Goal: Information Seeking & Learning: Learn about a topic

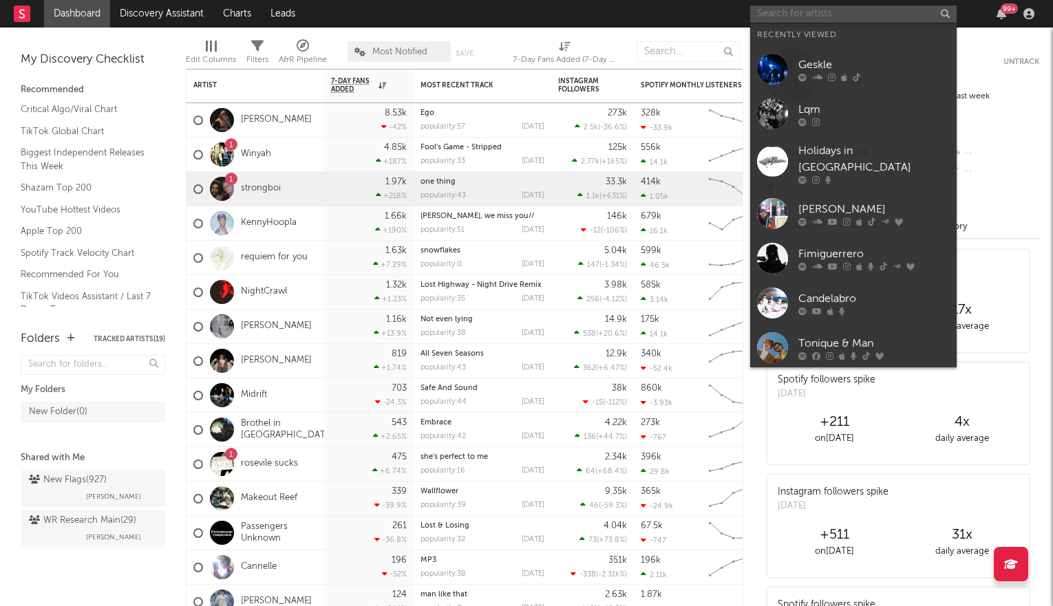
click at [816, 15] on input "text" at bounding box center [853, 14] width 207 height 17
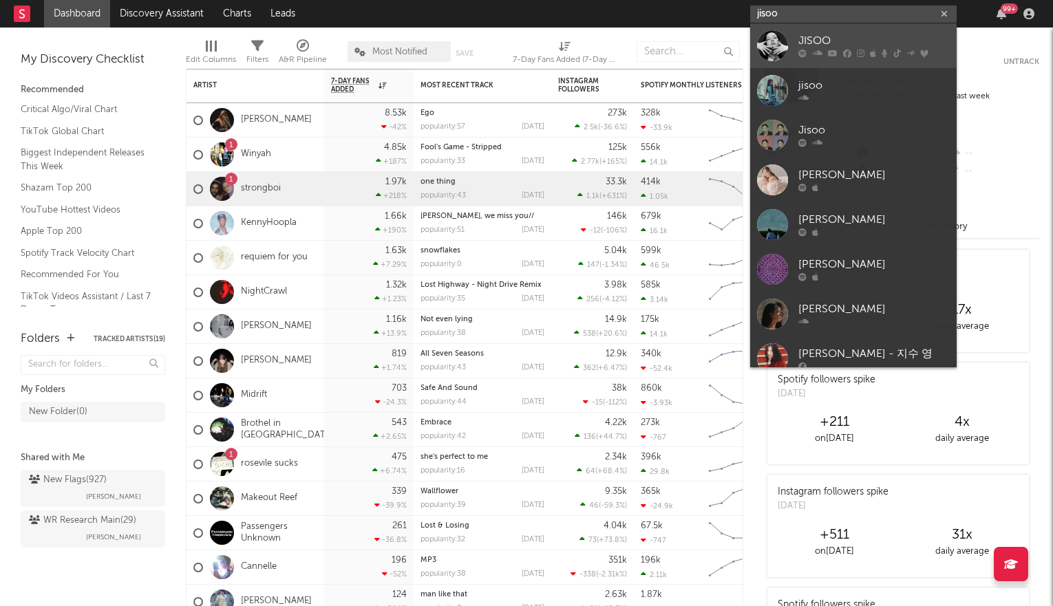
type input "jisoo"
click at [813, 45] on div "JISOO" at bounding box center [873, 41] width 151 height 17
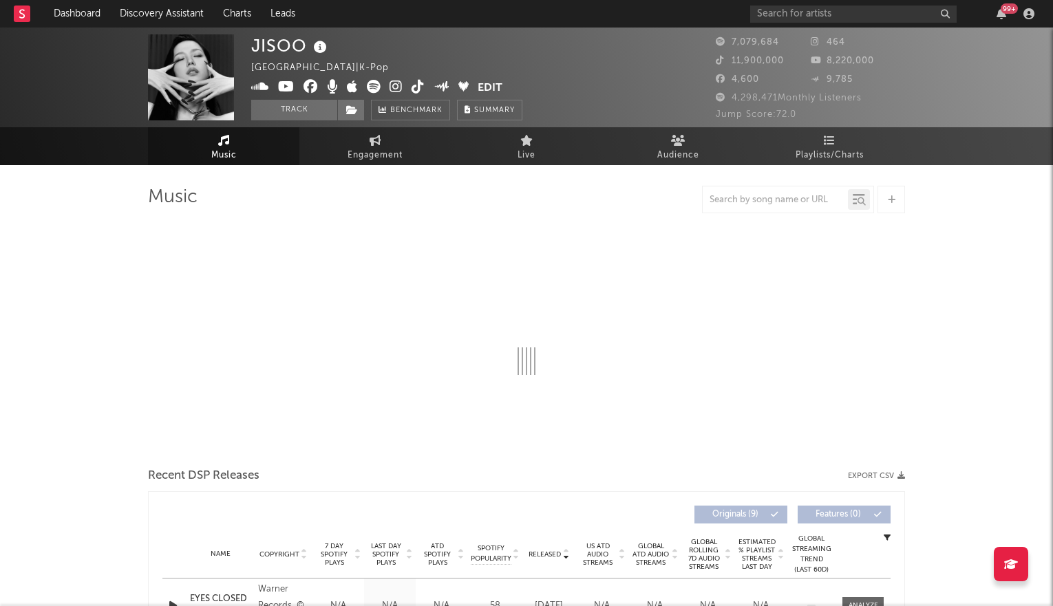
select select "6m"
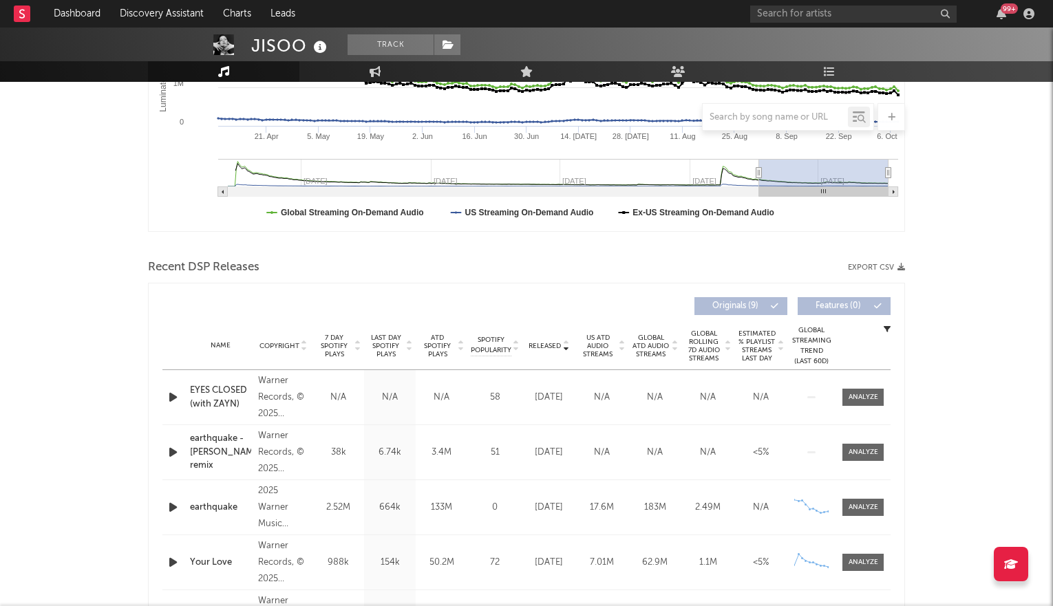
scroll to position [319, 0]
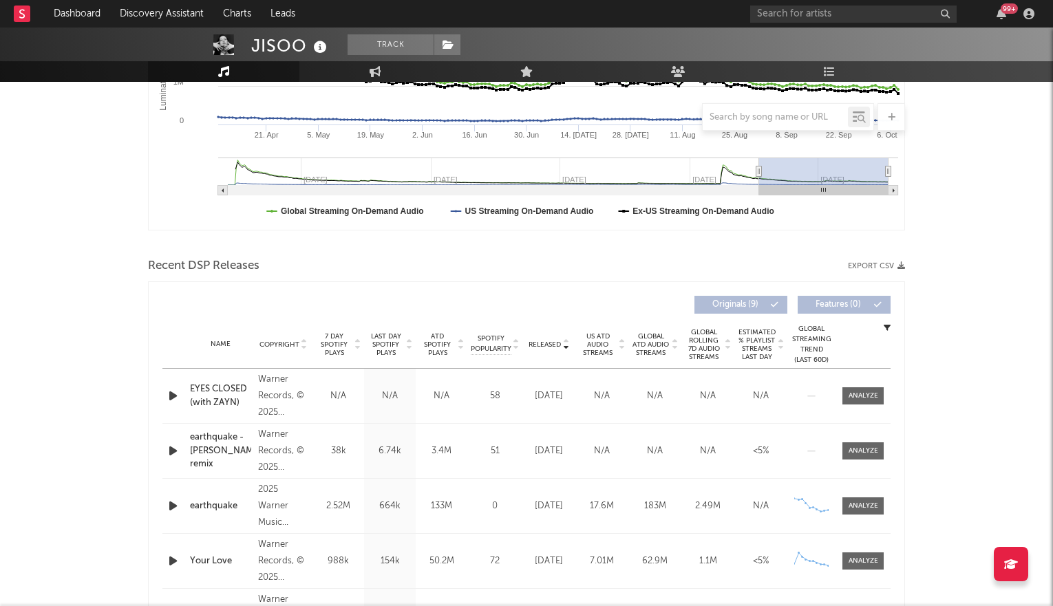
click at [562, 340] on icon at bounding box center [565, 342] width 7 height 6
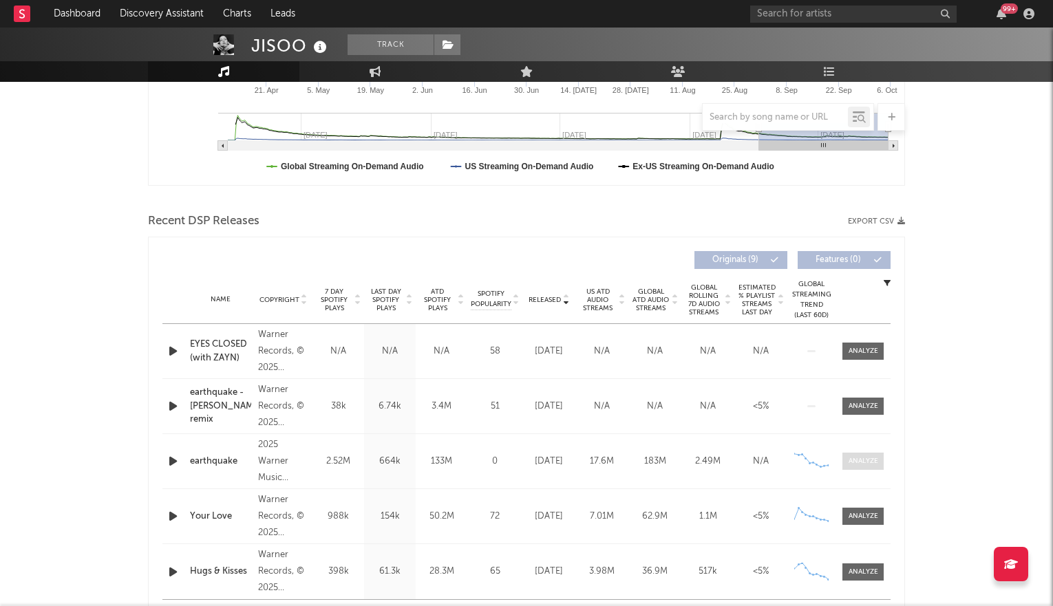
click at [876, 454] on span at bounding box center [863, 461] width 41 height 17
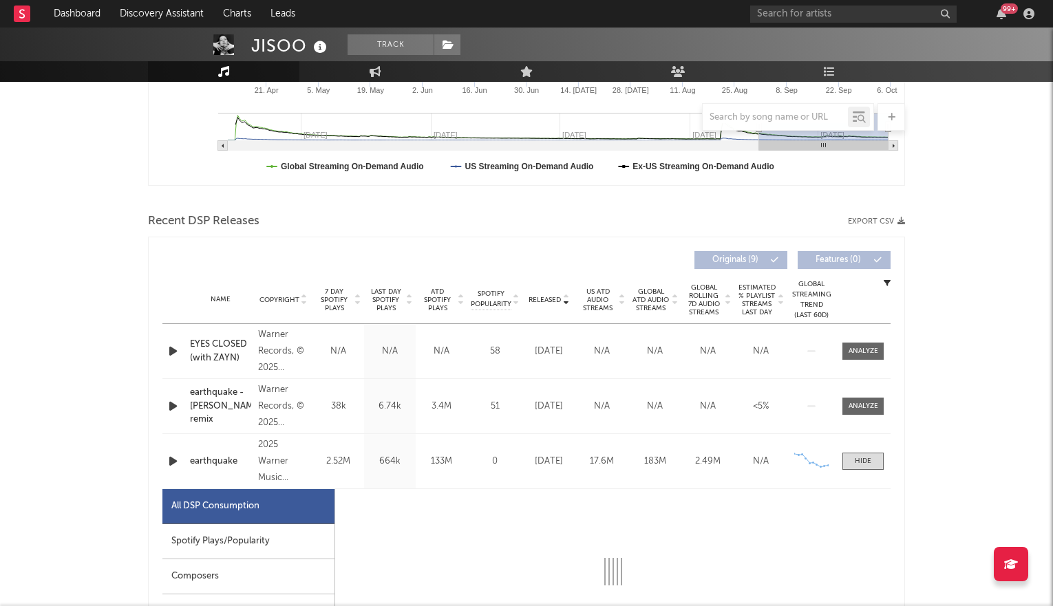
select select "6m"
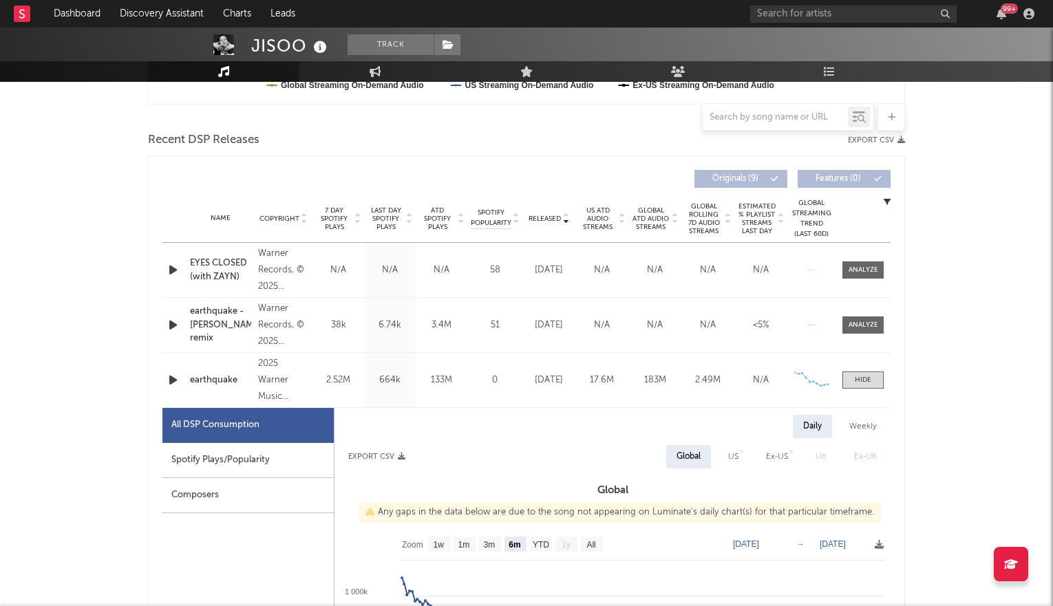
scroll to position [615, 0]
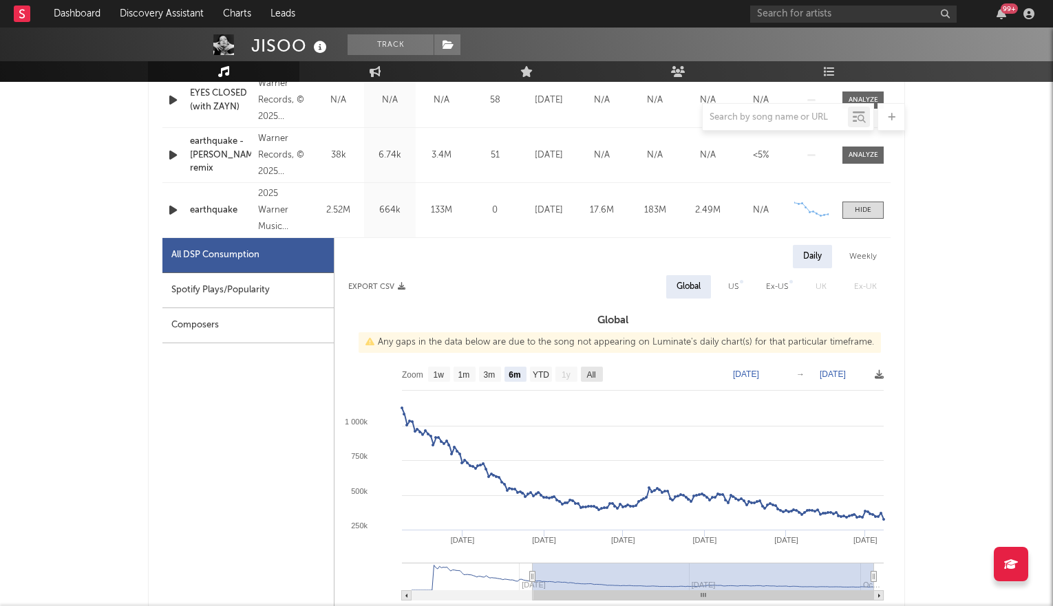
click at [589, 374] on text "All" at bounding box center [590, 375] width 9 height 10
select select "All"
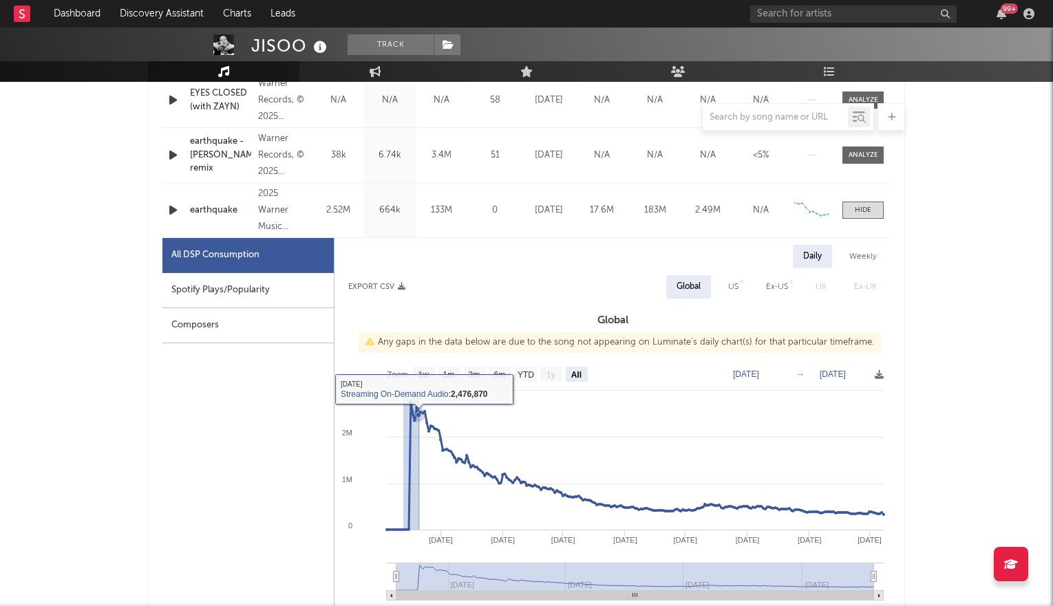
drag, startPoint x: 403, startPoint y: 412, endPoint x: 420, endPoint y: 412, distance: 16.5
click at [420, 412] on g at bounding box center [635, 496] width 500 height 190
type input "[DATE]"
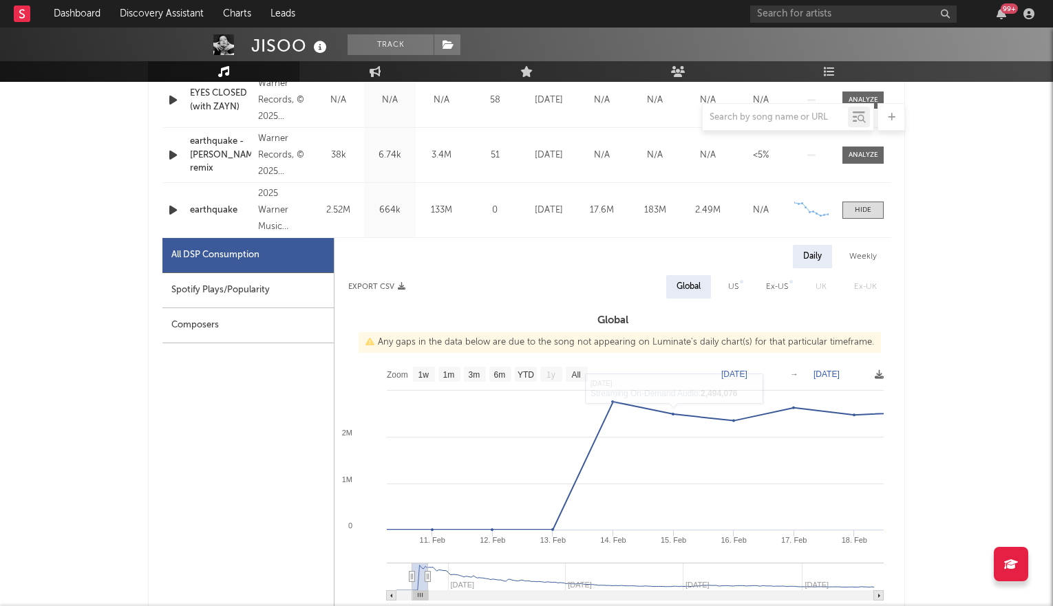
click at [777, 288] on div "Ex-US" at bounding box center [777, 287] width 22 height 17
select select "All"
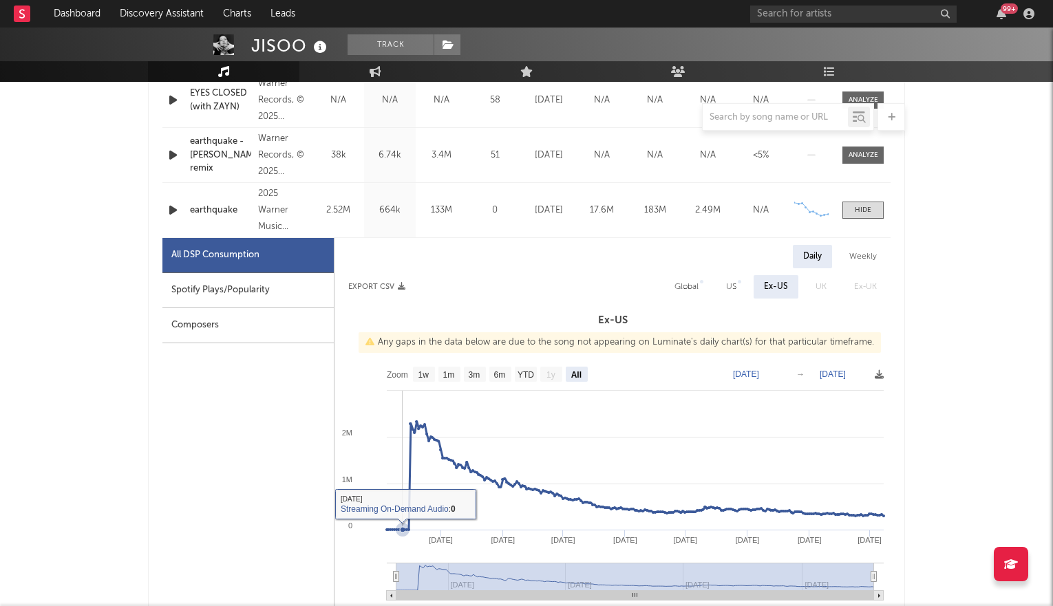
drag, startPoint x: 399, startPoint y: 483, endPoint x: 420, endPoint y: 483, distance: 21.3
click at [420, 483] on icon "Created with Highcharts 10.3.3 Mar '[DATE] May '[DATE] [DATE] '[DATE] Sep '[DAT…" at bounding box center [613, 497] width 556 height 275
type input "[DATE]"
